Goal: Task Accomplishment & Management: Manage account settings

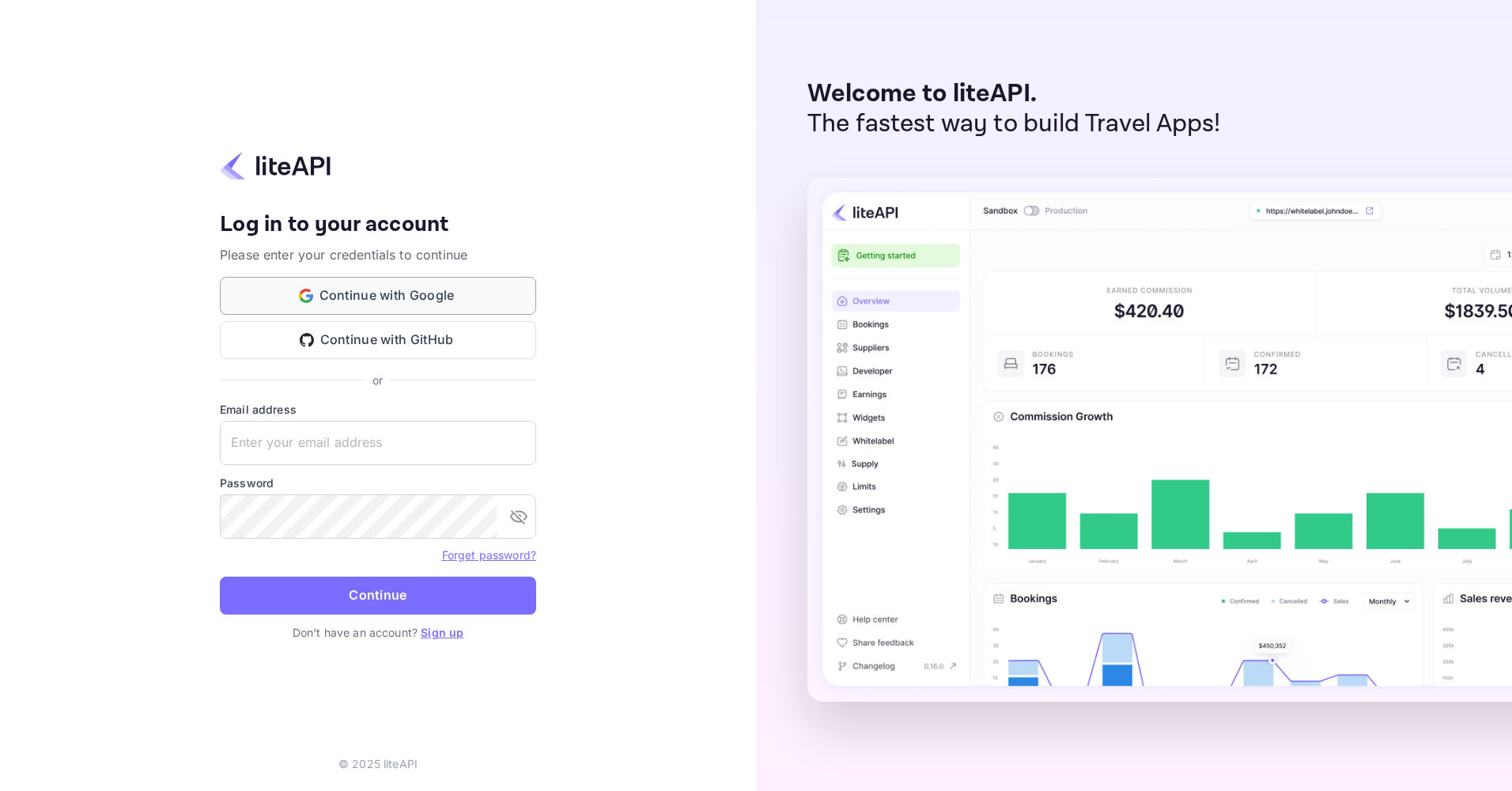
click at [403, 293] on button "Continue with Google" at bounding box center [378, 296] width 316 height 38
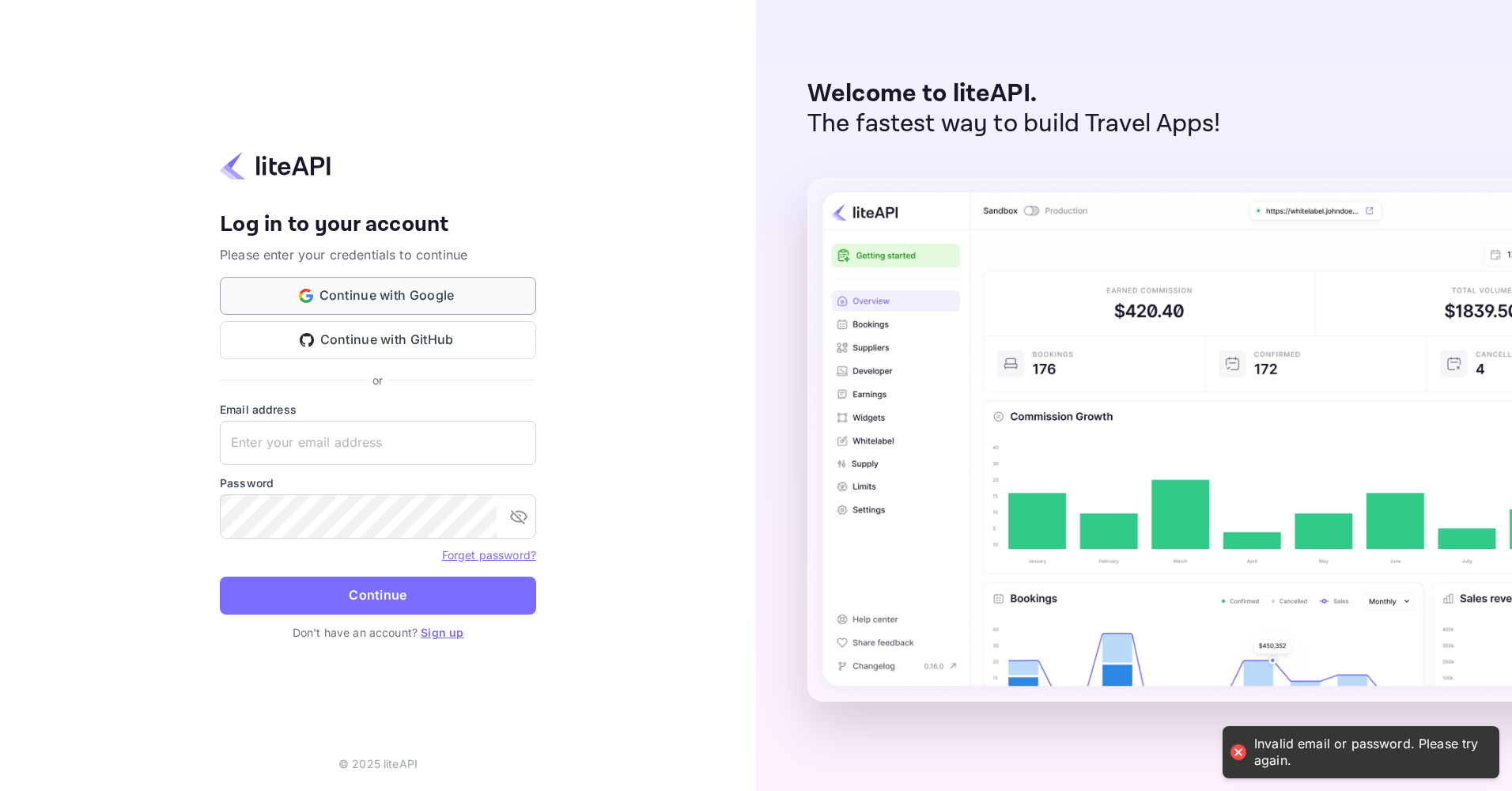
click at [371, 302] on button "Continue with Google" at bounding box center [378, 296] width 316 height 38
click at [432, 639] on p "Don't have an account? Sign up" at bounding box center [378, 632] width 316 height 16
click at [443, 632] on link "Sign up" at bounding box center [441, 632] width 43 height 14
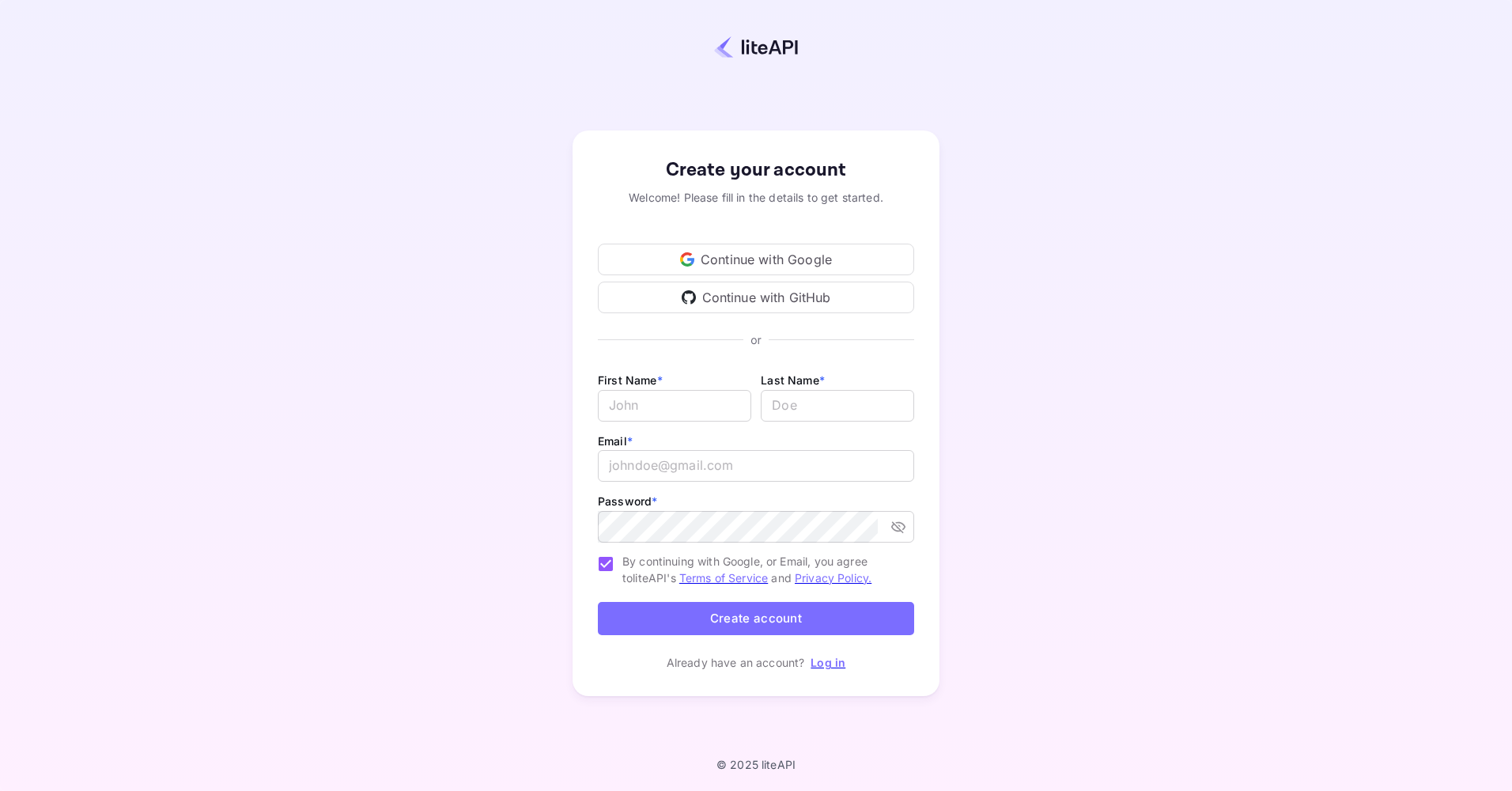
click at [744, 266] on div "Continue with Google" at bounding box center [756, 259] width 316 height 32
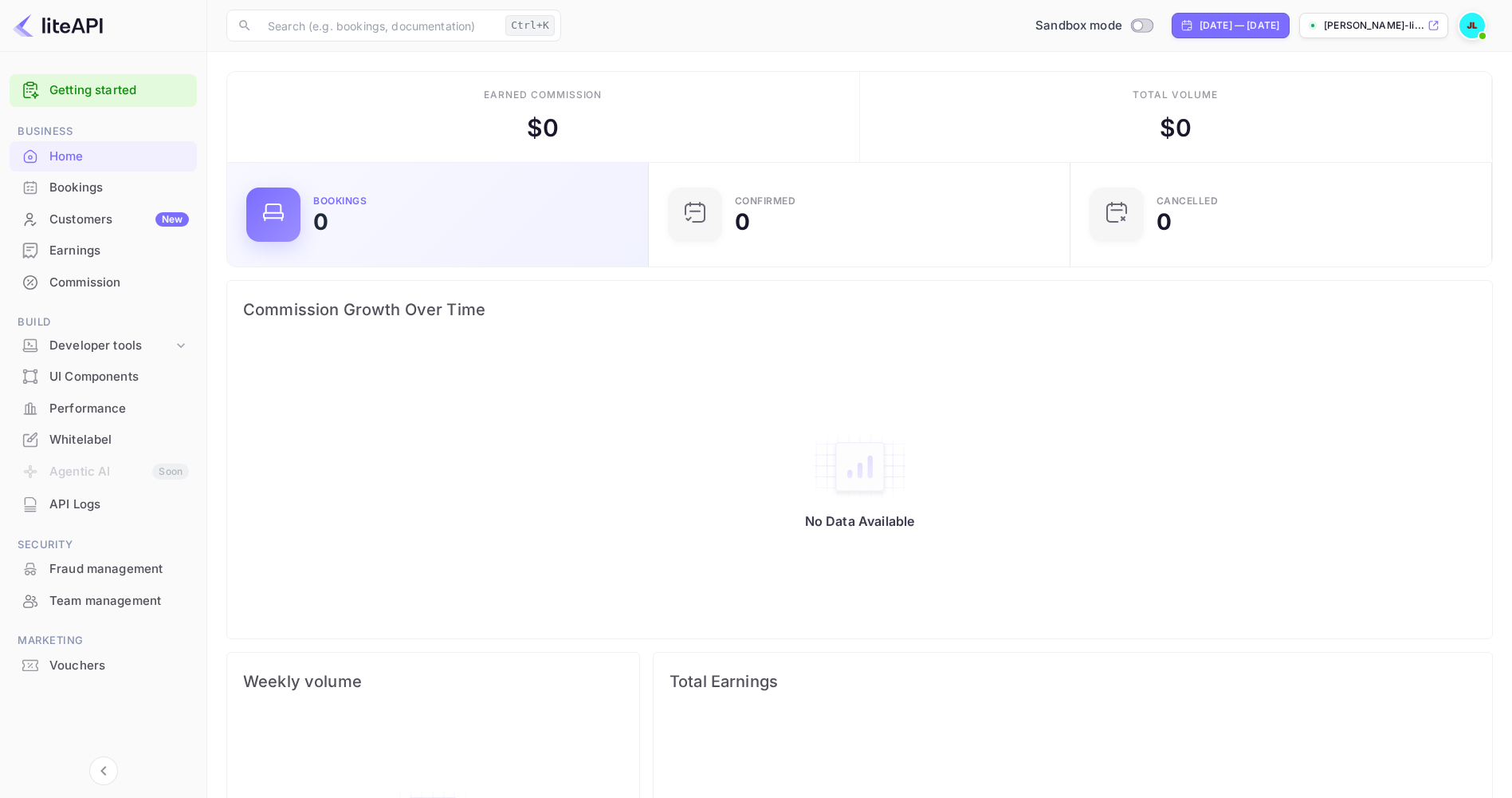
click at [517, 226] on div "Bookings 0" at bounding box center [471, 214] width 316 height 37
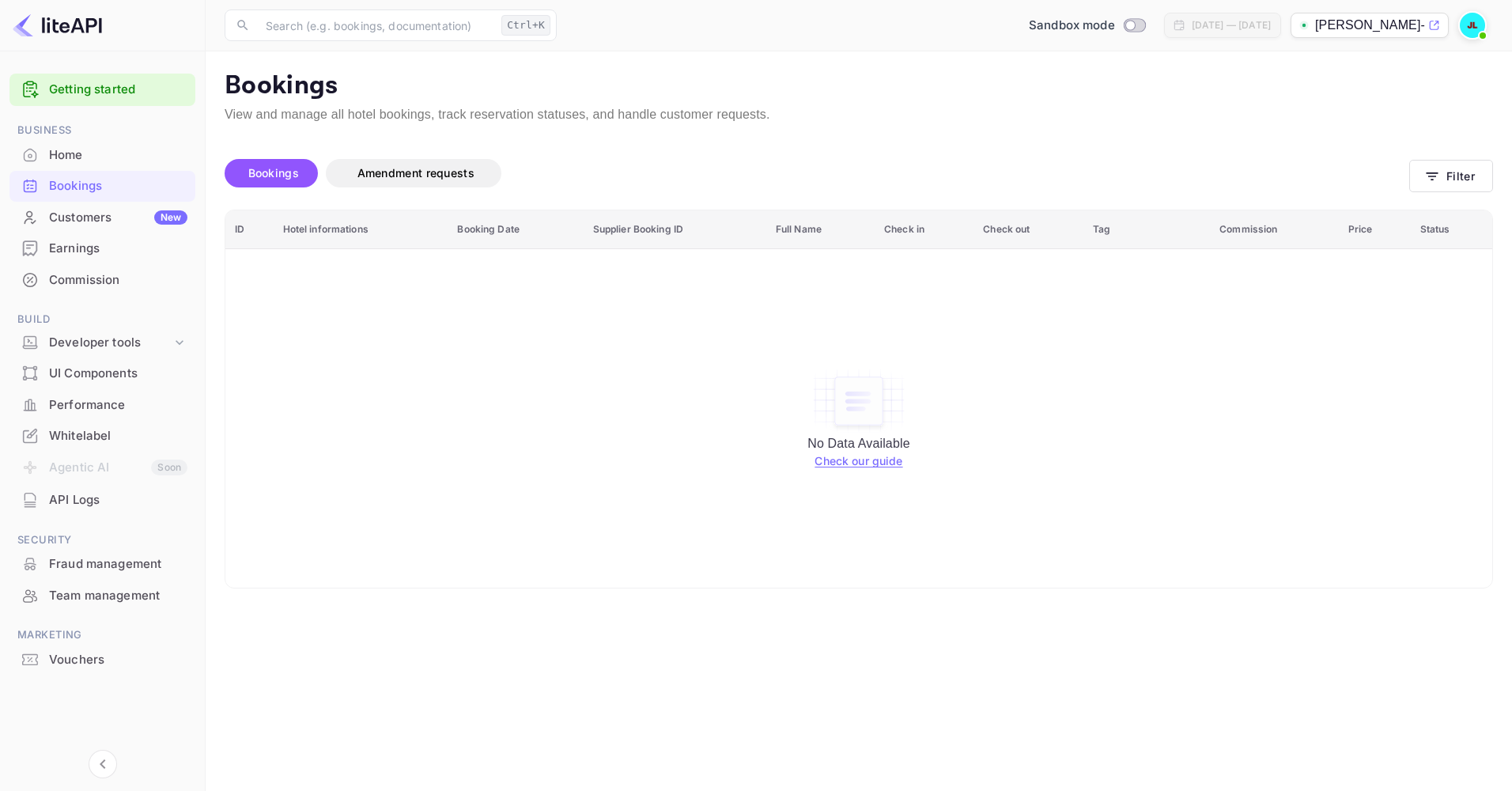
click at [882, 463] on link "Check our guide" at bounding box center [858, 460] width 88 height 14
click at [1348, 23] on p "[PERSON_NAME]-li..." at bounding box center [1369, 25] width 110 height 19
click at [67, 502] on div "API Logs" at bounding box center [118, 500] width 138 height 18
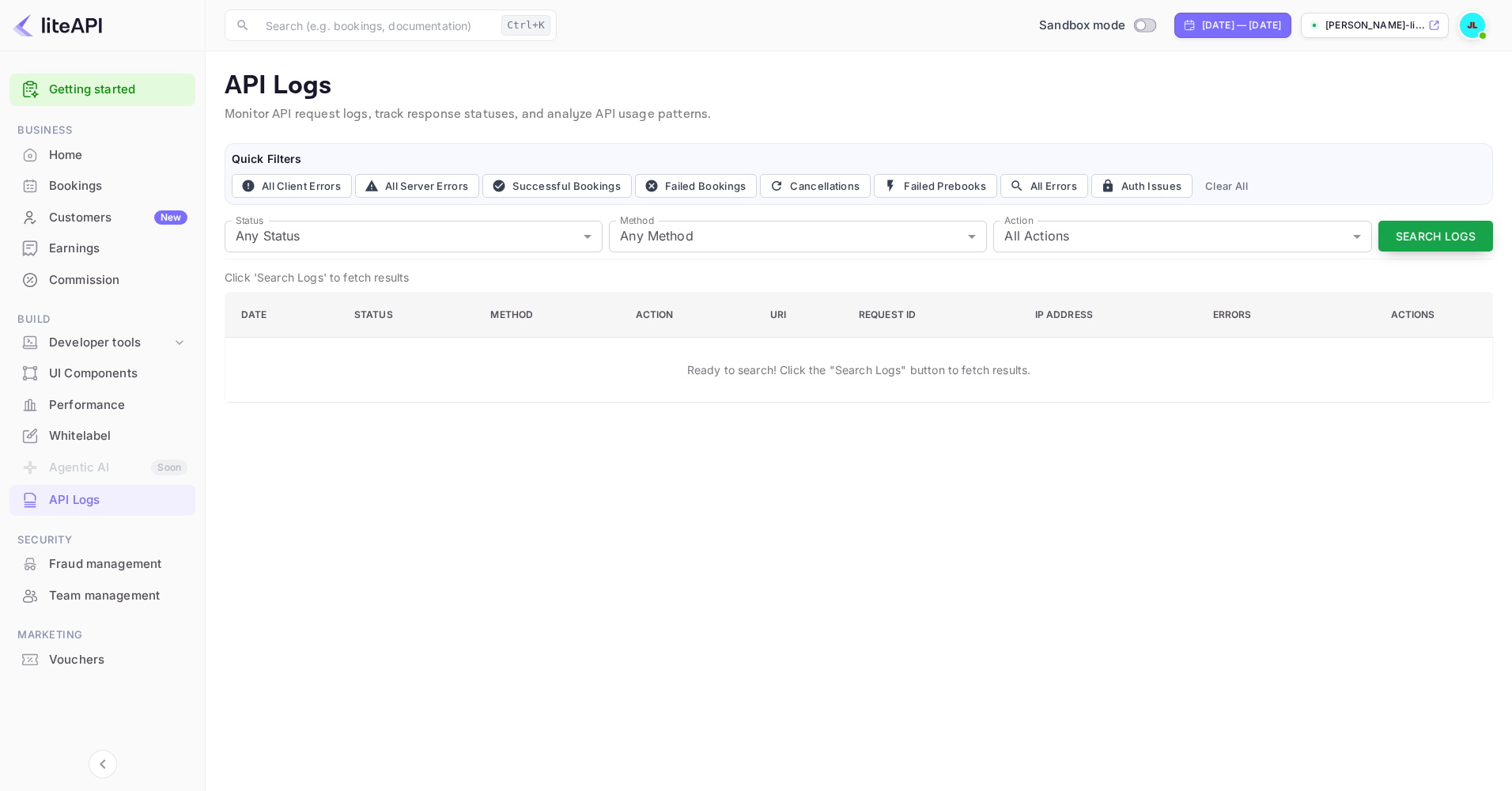
click at [1451, 242] on button "Search Logs" at bounding box center [1435, 236] width 114 height 31
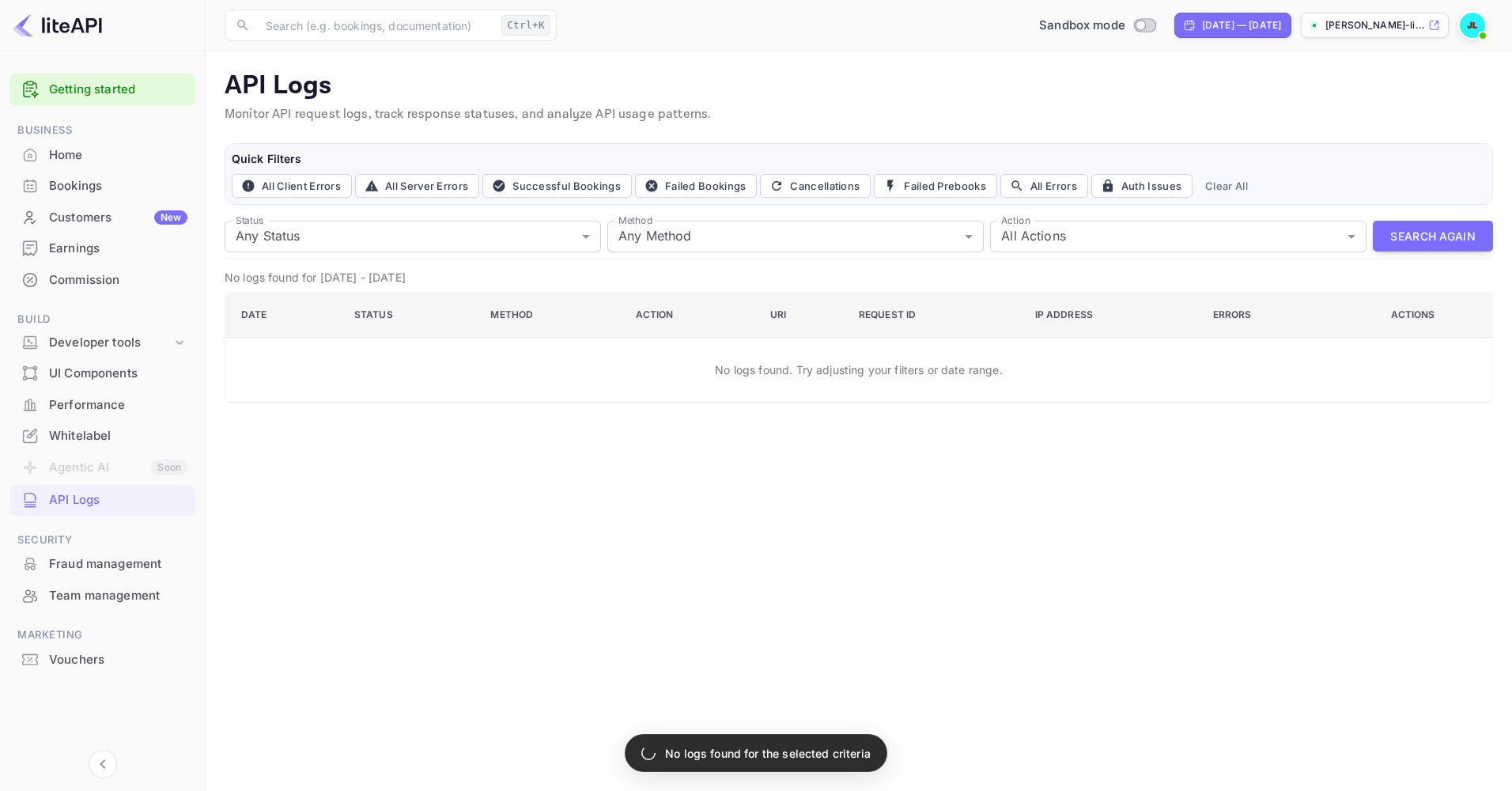
click at [1465, 27] on img at bounding box center [1472, 25] width 25 height 25
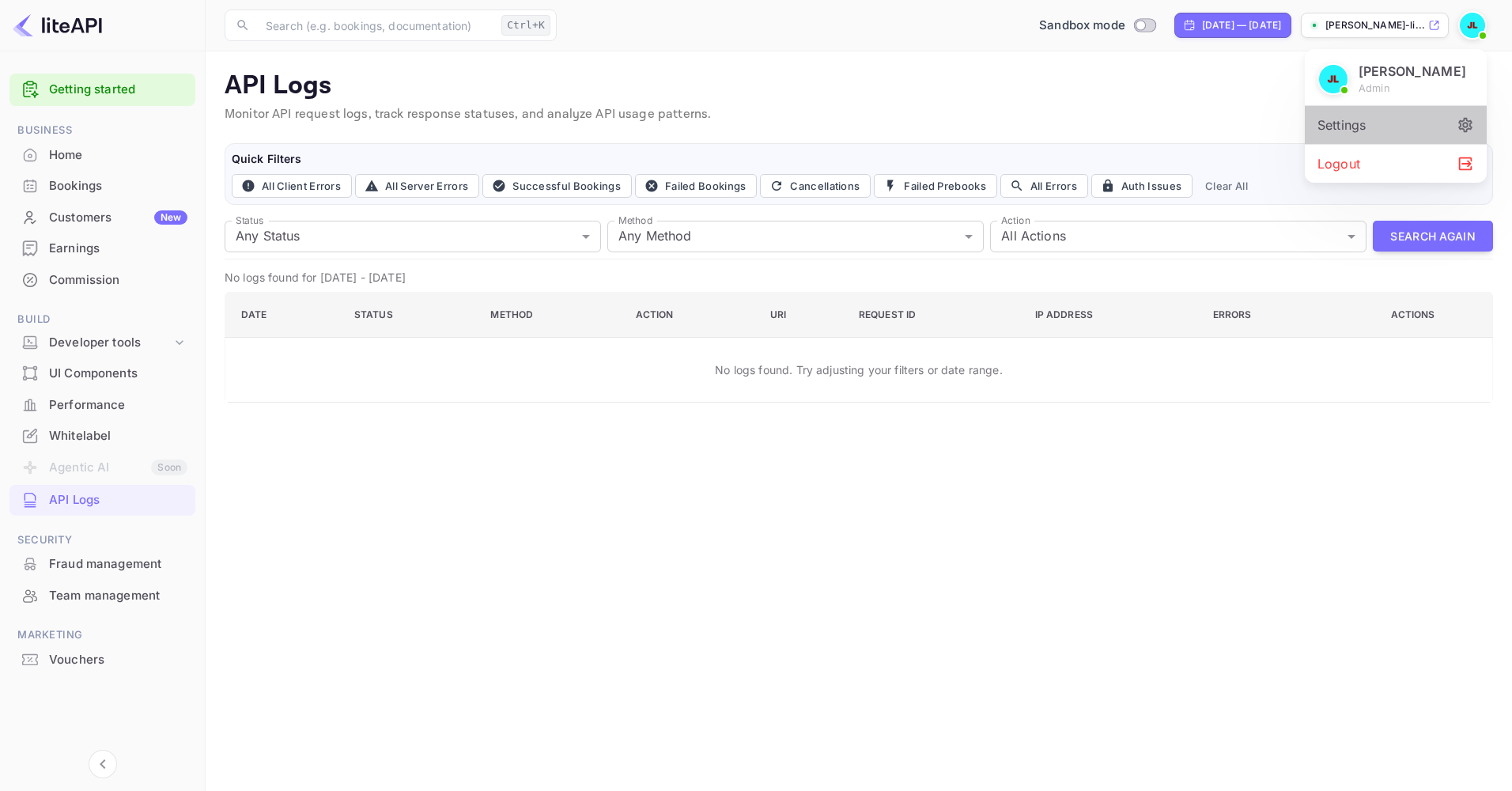
click at [1371, 143] on div "Settings" at bounding box center [1395, 125] width 182 height 38
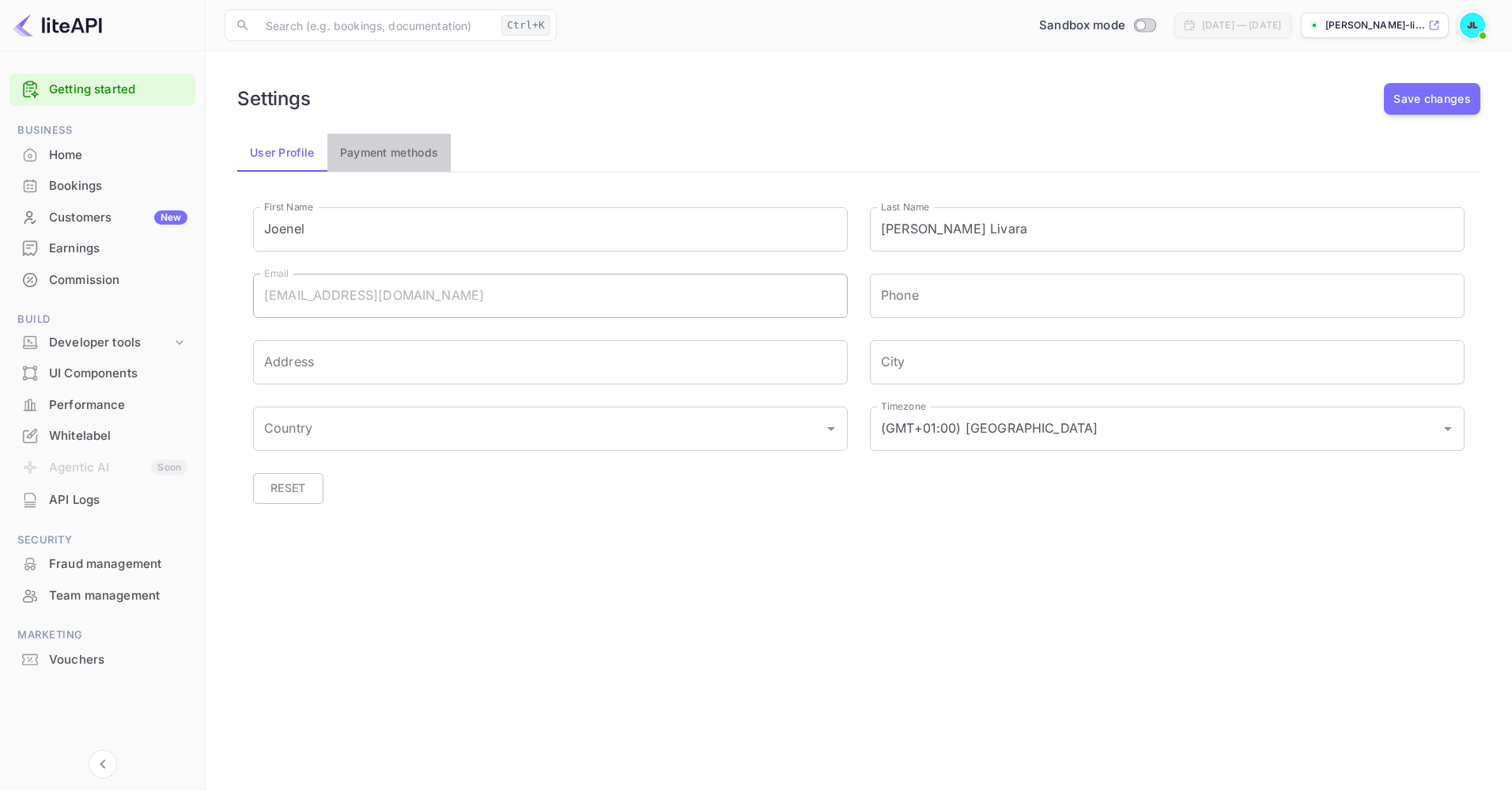
click at [399, 156] on button "Payment methods" at bounding box center [389, 153] width 124 height 38
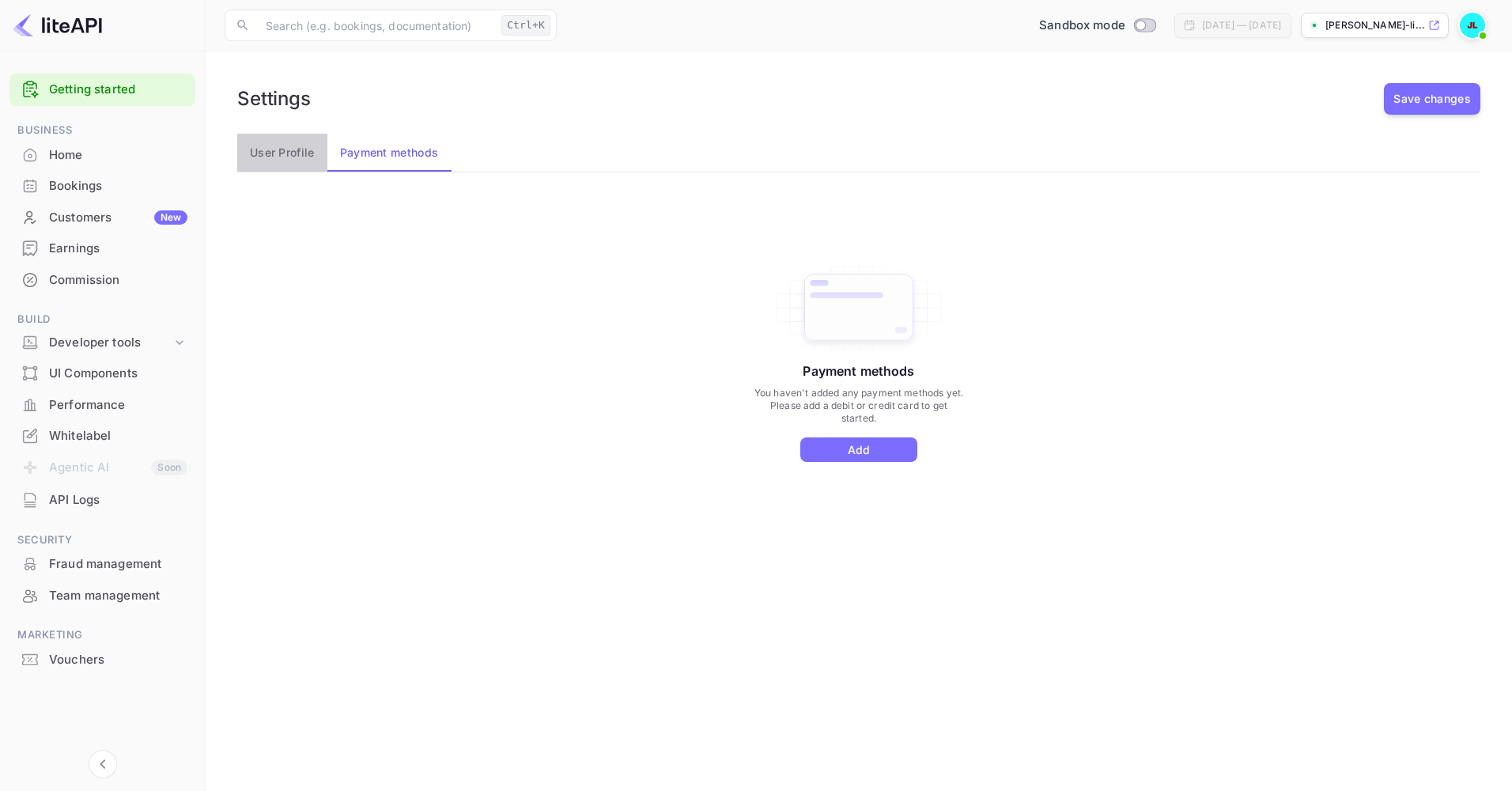
click at [308, 161] on button "User Profile" at bounding box center [282, 153] width 90 height 38
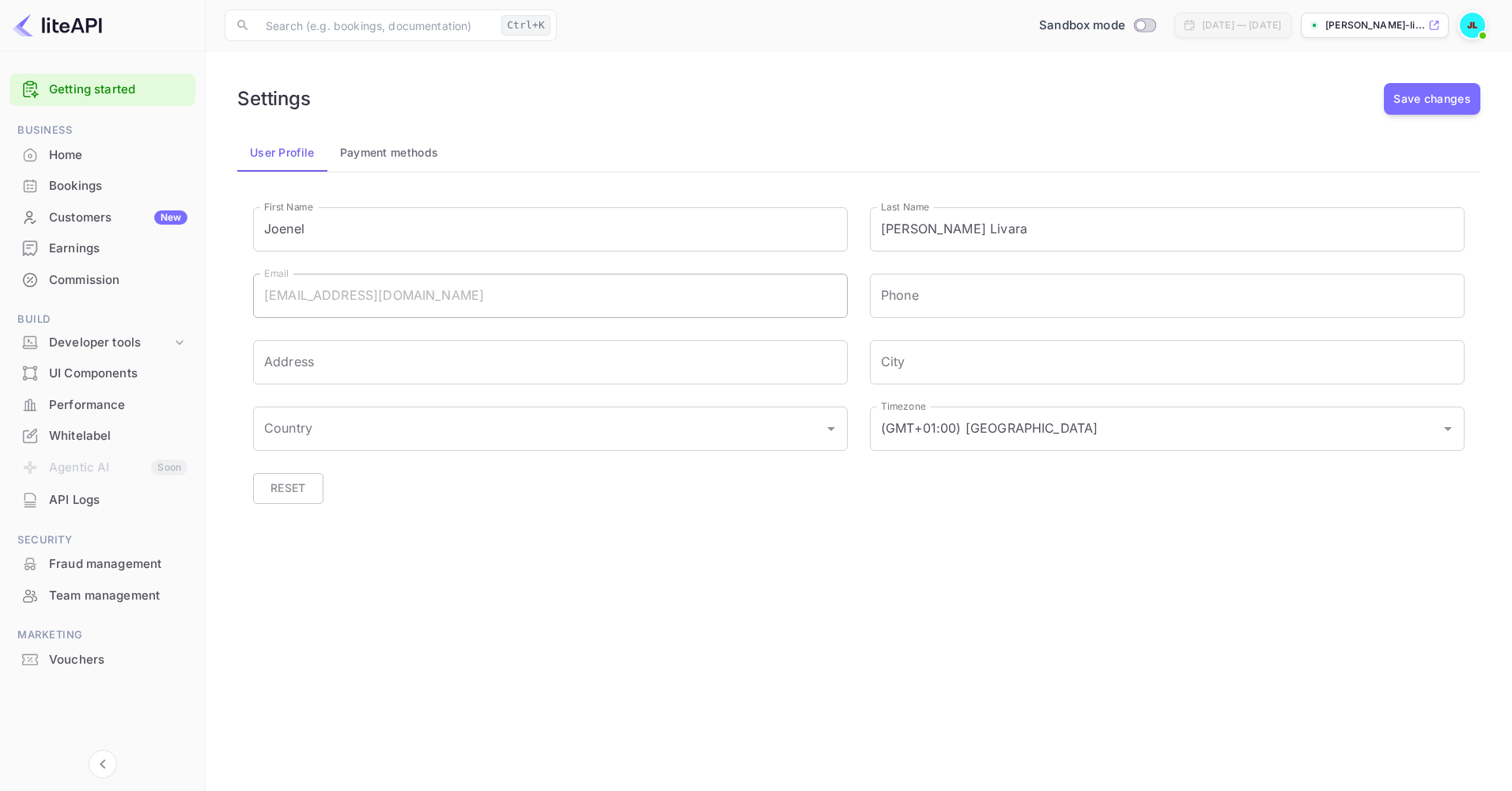
click at [91, 178] on div "Bookings" at bounding box center [118, 186] width 138 height 18
